Goal: Task Accomplishment & Management: Use online tool/utility

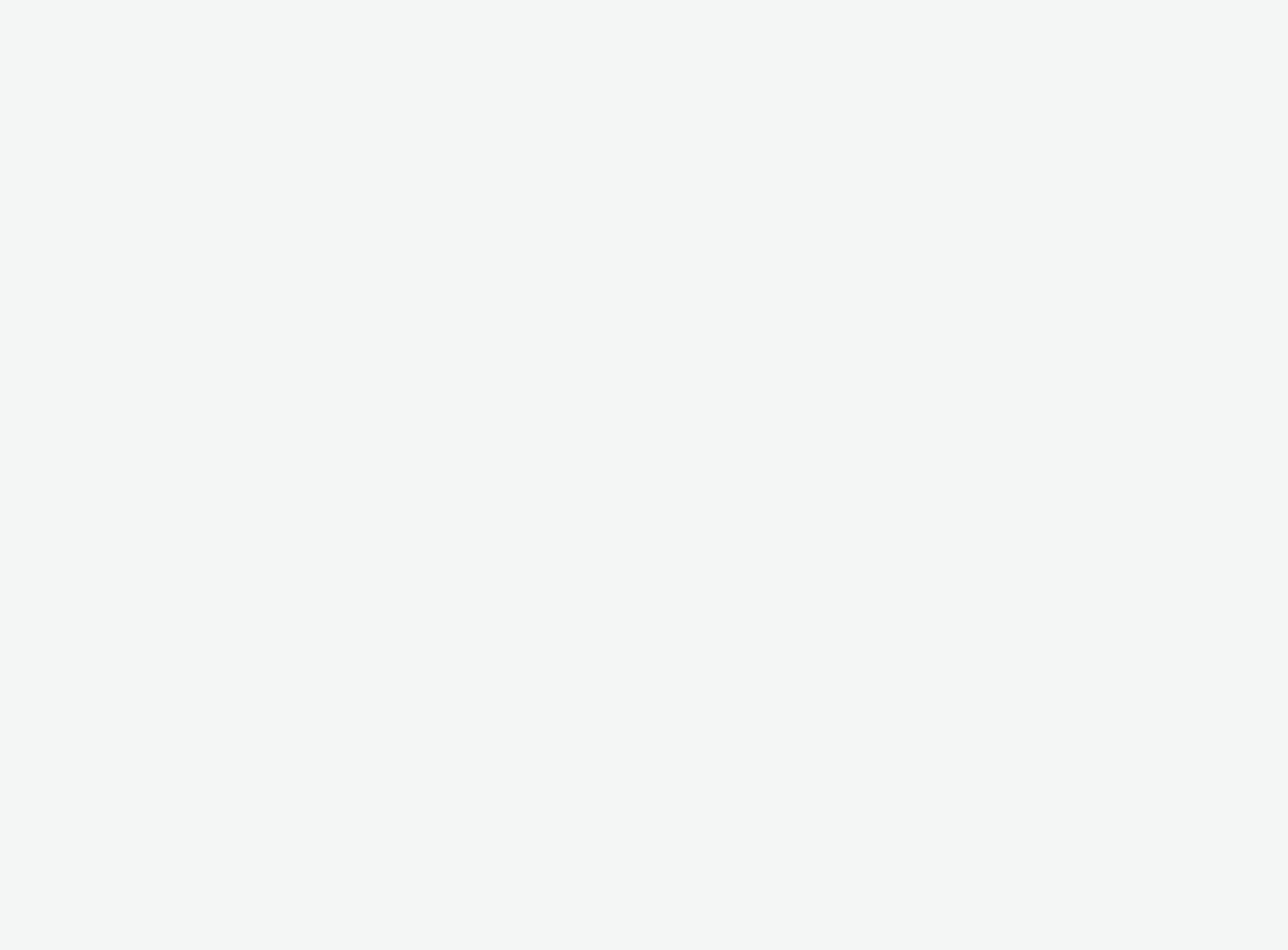
select select "2fc77e36-bb93-4aa3-9dff-dcb08e02eac6"
select select "2405a9d4-3350-4458-8d06-44f78962fa76"
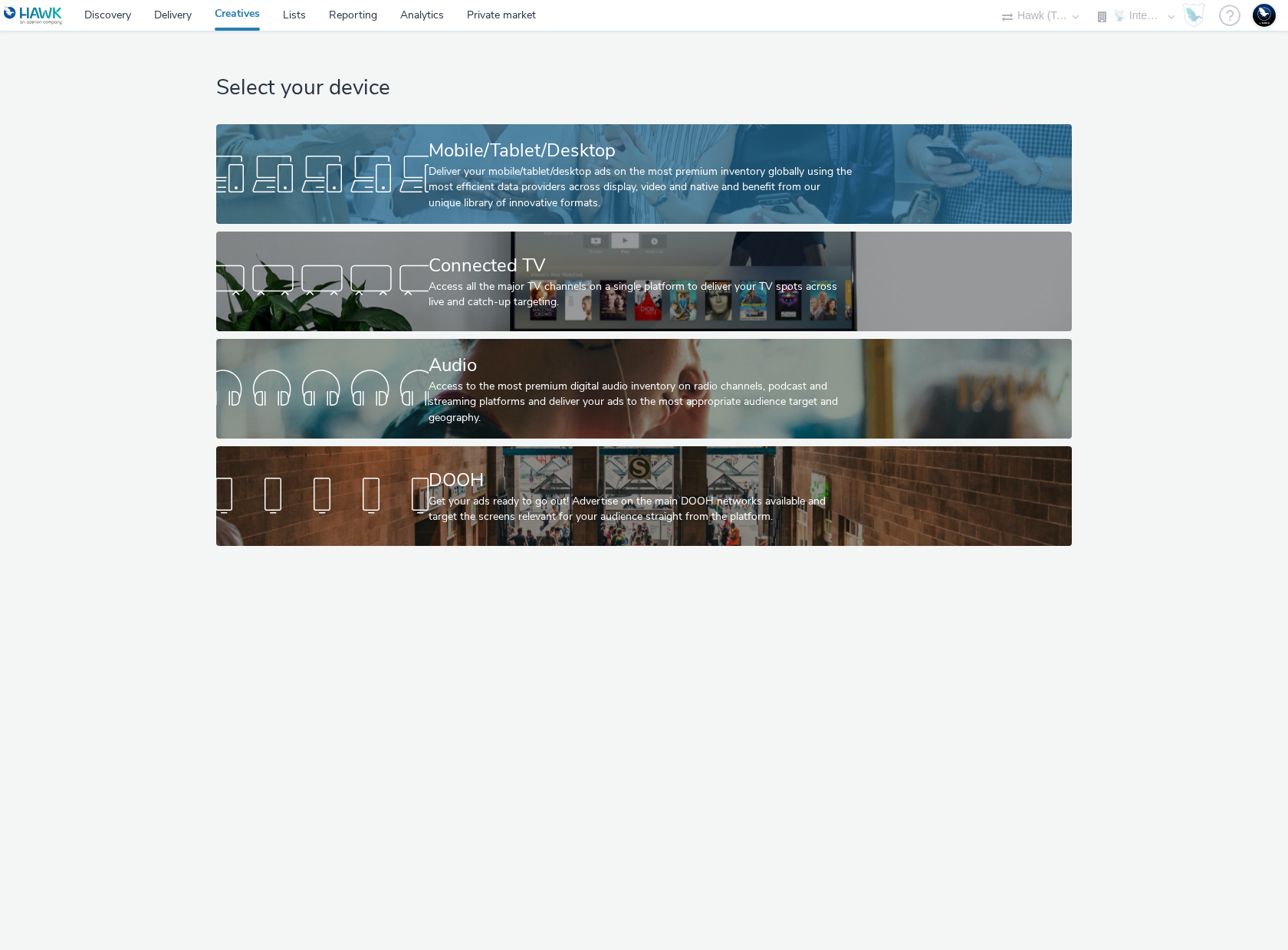
click at [534, 171] on div "Deliver your mobile/tablet/desktop ads on the most premium inventory globally u…" at bounding box center [640, 187] width 425 height 47
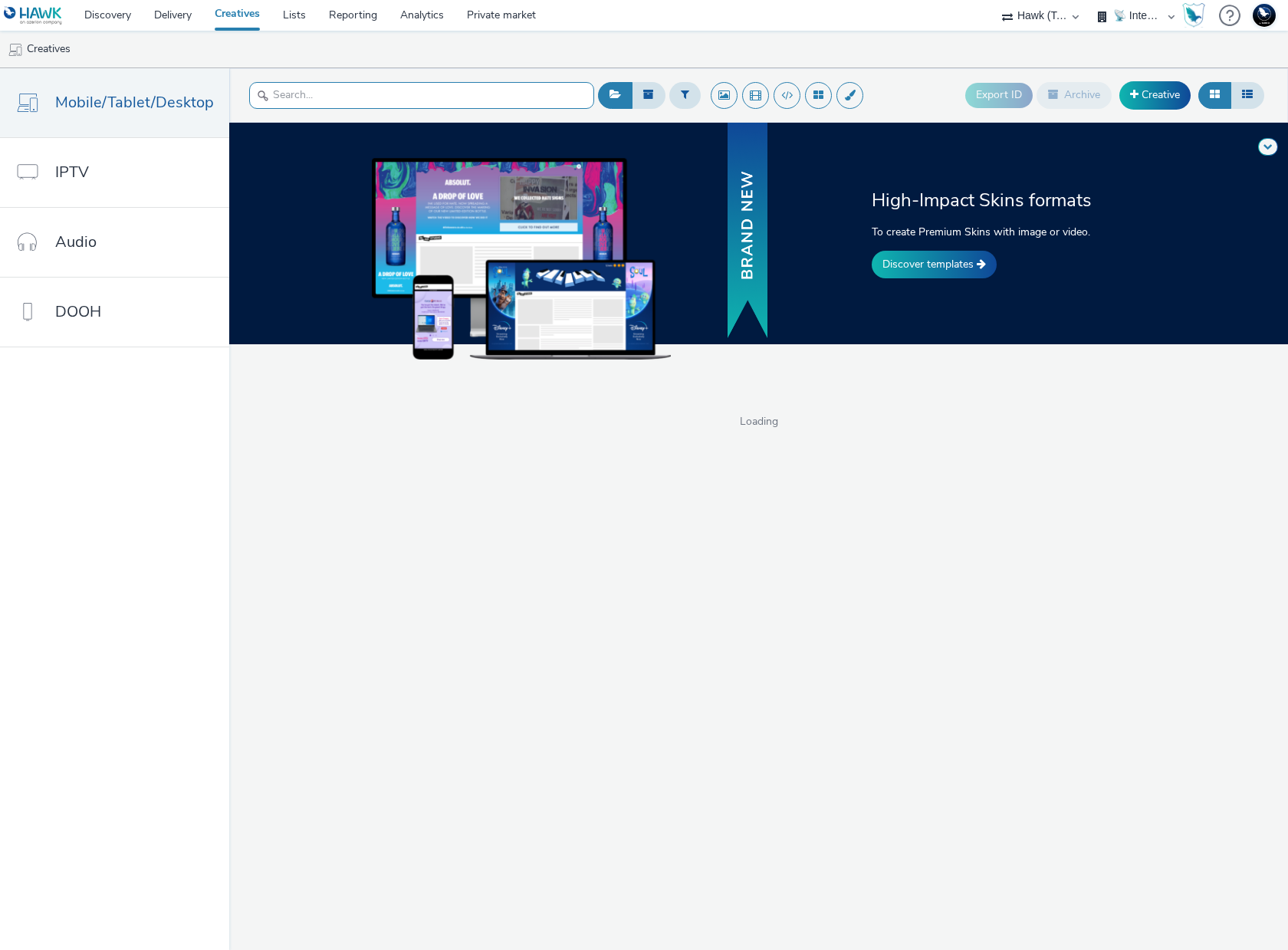
click at [303, 95] on input "text" at bounding box center [421, 95] width 345 height 27
type input "nico"
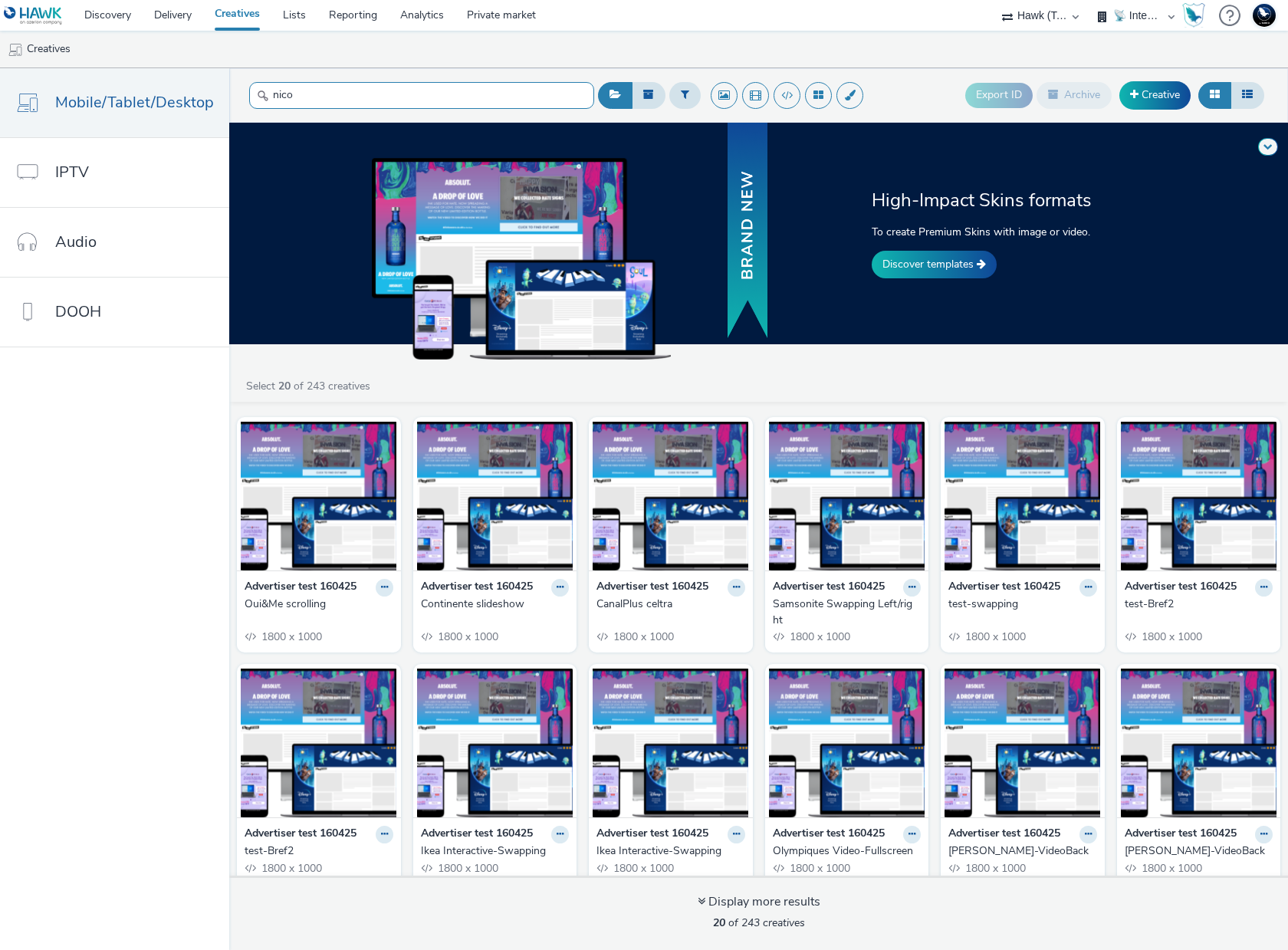
click at [313, 94] on input "nico" at bounding box center [421, 95] width 345 height 27
click at [115, 321] on link "DOOH" at bounding box center [115, 312] width 229 height 69
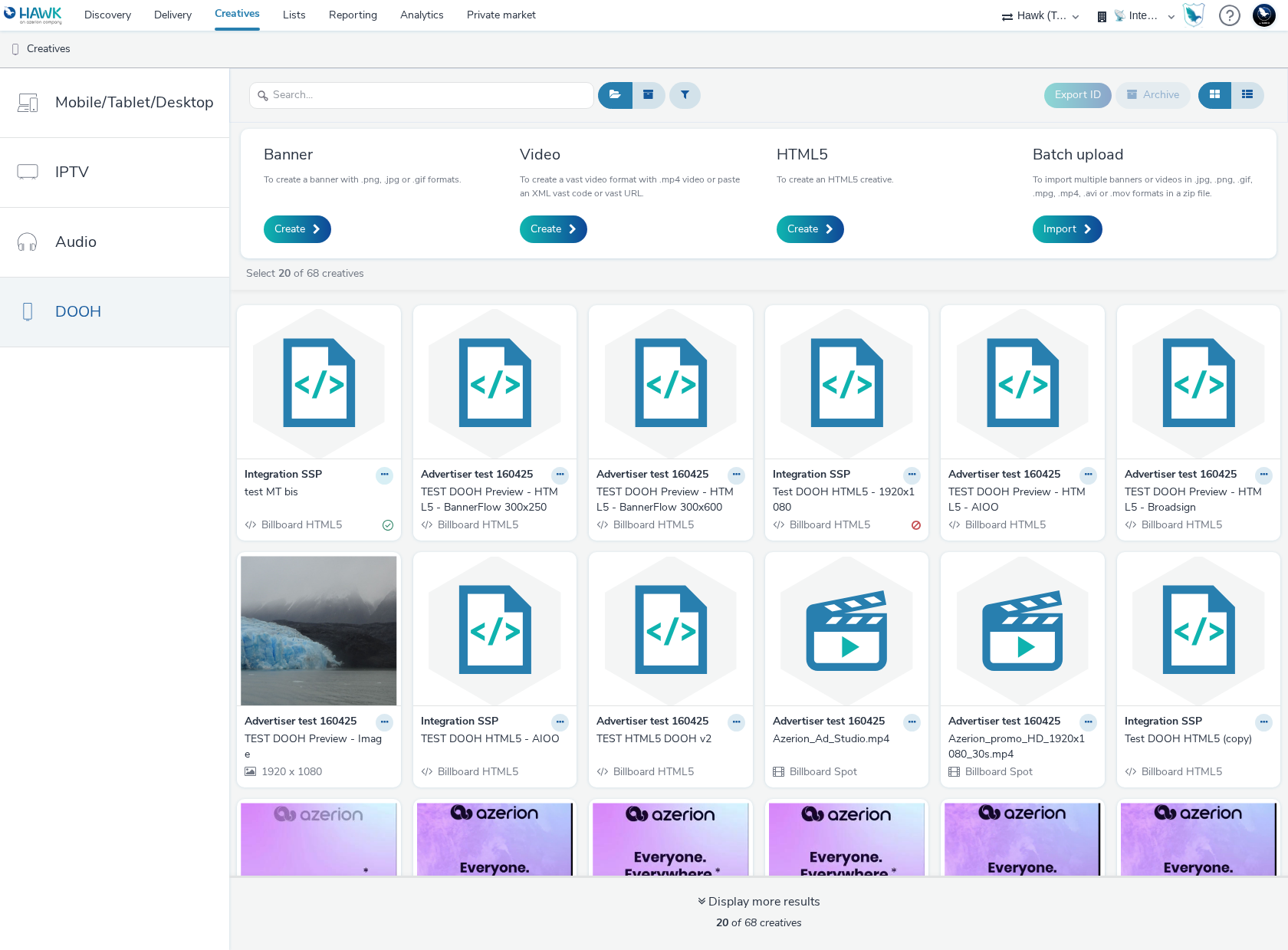
click at [382, 476] on button at bounding box center [384, 475] width 17 height 17
click at [327, 504] on link "Edit" at bounding box center [335, 502] width 115 height 31
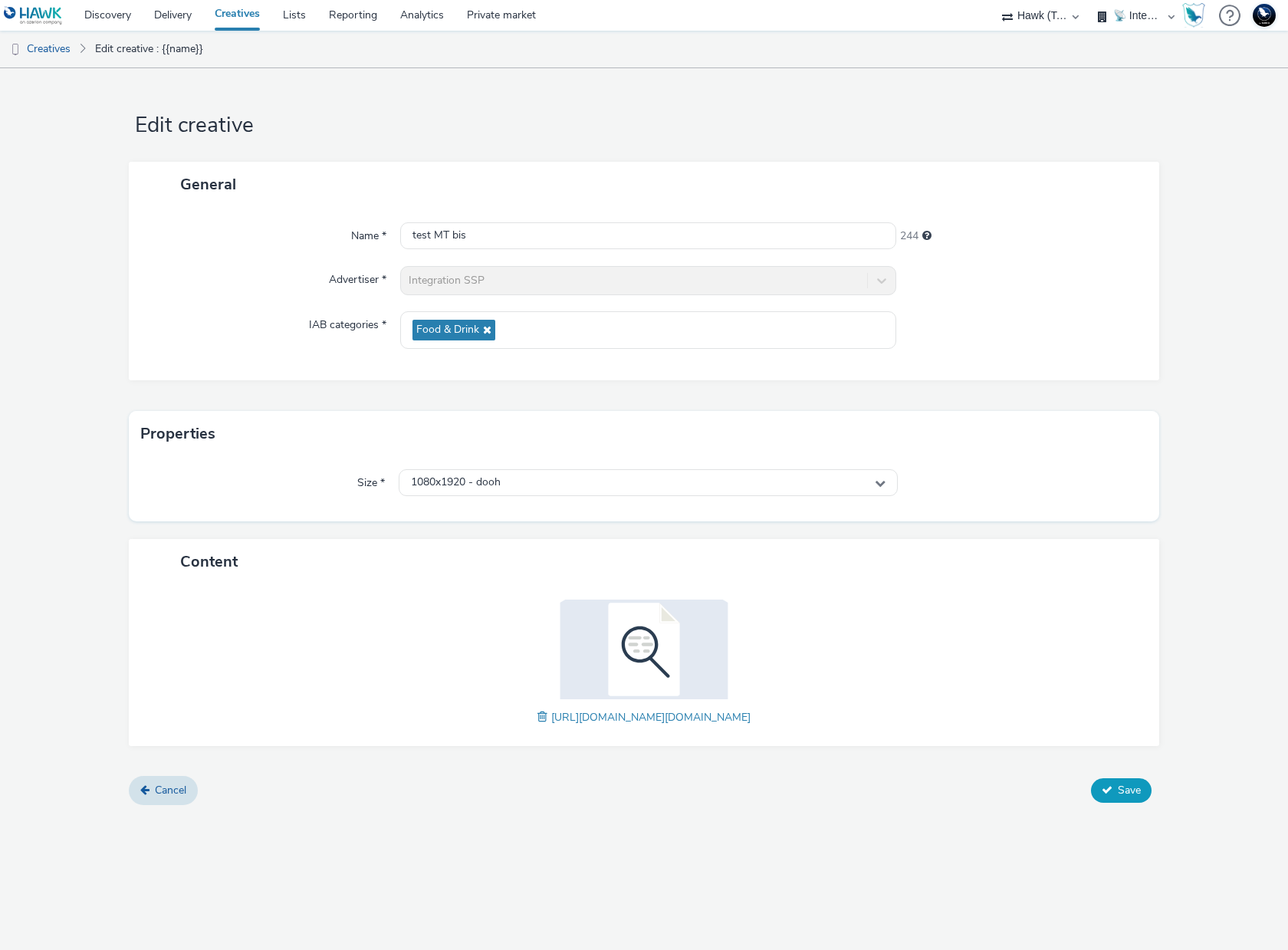
click at [1113, 785] on button "Save" at bounding box center [1121, 790] width 60 height 24
